Goal: Information Seeking & Learning: Check status

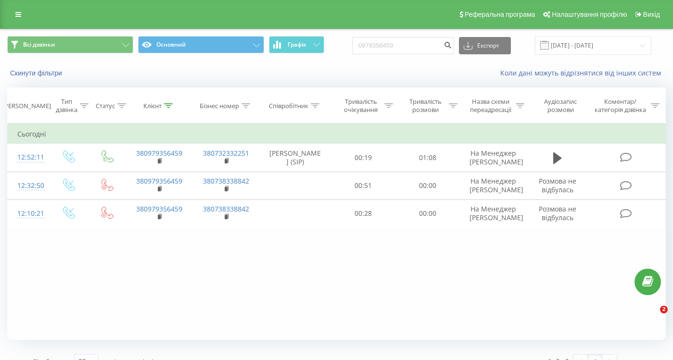
click at [435, 40] on div "Всі дзвінки Основний Графік 0979356459 Експорт .csv .xls .xlsx [DATE] - [DATE]" at bounding box center [336, 45] width 672 height 32
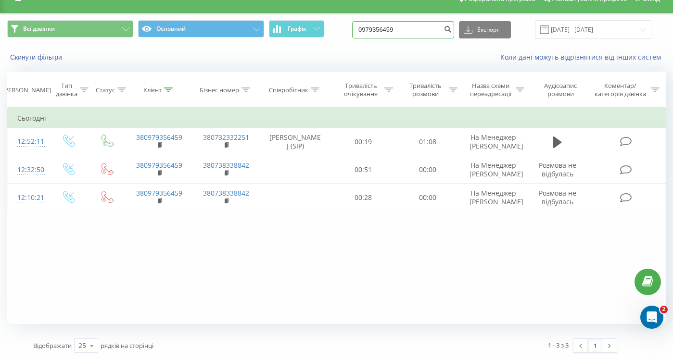
click at [435, 35] on input "0979356459" at bounding box center [403, 29] width 102 height 17
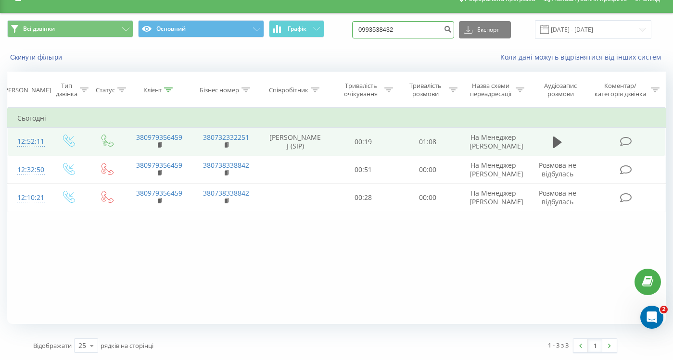
type input "0993538432"
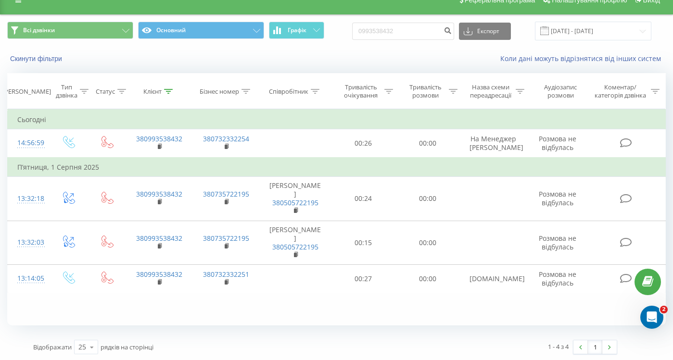
scroll to position [16, 0]
